Goal: Book appointment/travel/reservation

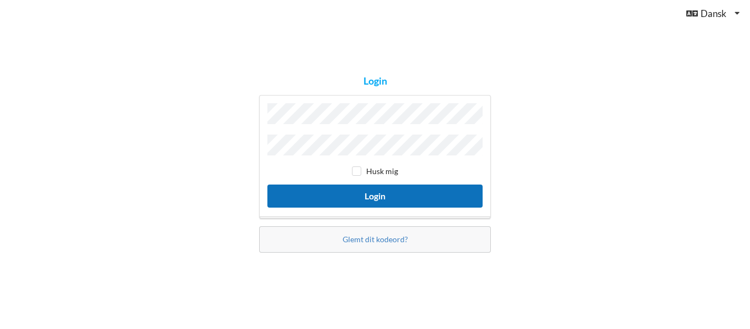
click at [395, 204] on button "Login" at bounding box center [375, 196] width 215 height 23
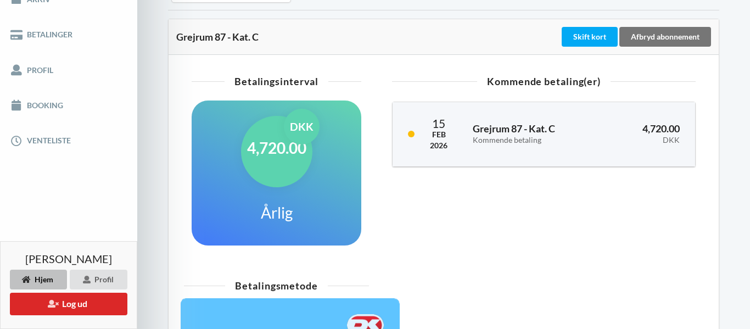
scroll to position [190, 0]
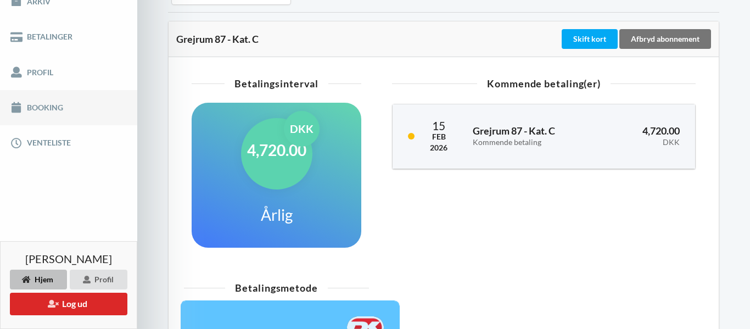
click at [38, 109] on link "Booking" at bounding box center [68, 107] width 137 height 35
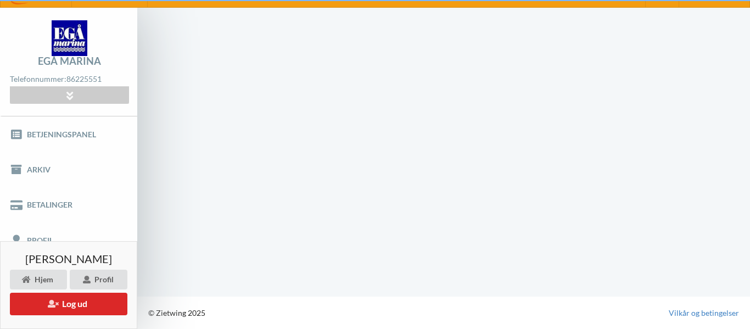
scroll to position [21, 0]
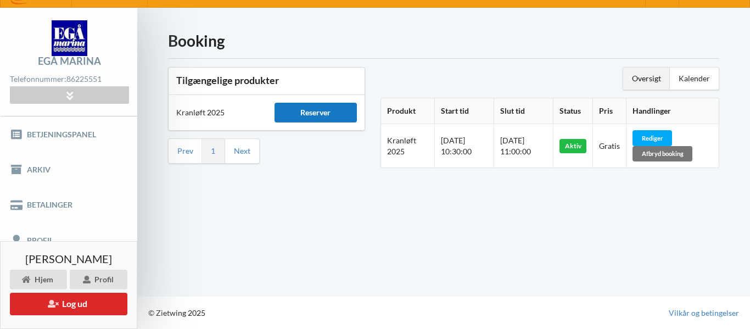
click at [336, 119] on div "Reserver" at bounding box center [316, 113] width 83 height 20
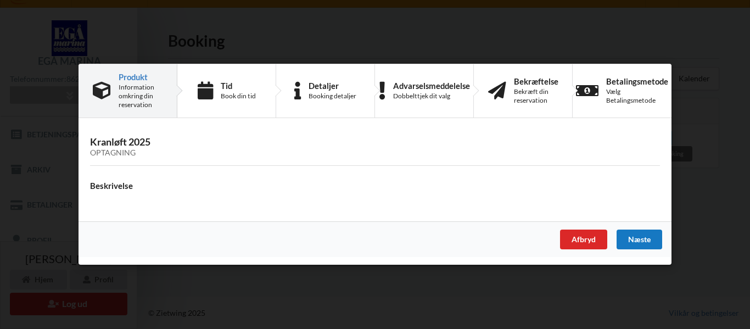
click at [639, 240] on div "Næste" at bounding box center [640, 240] width 46 height 20
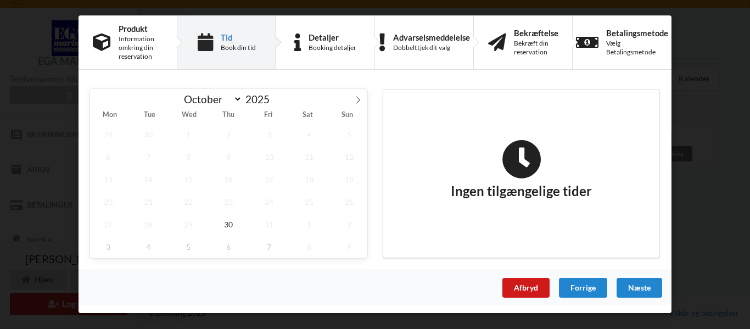
click at [535, 283] on div "Afbryd" at bounding box center [526, 288] width 47 height 20
